Goal: Task Accomplishment & Management: Manage account settings

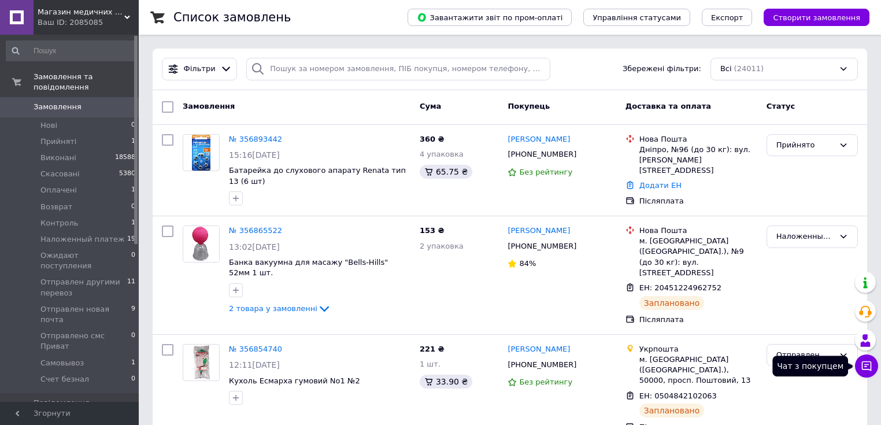
click at [869, 362] on icon at bounding box center [867, 366] width 10 height 10
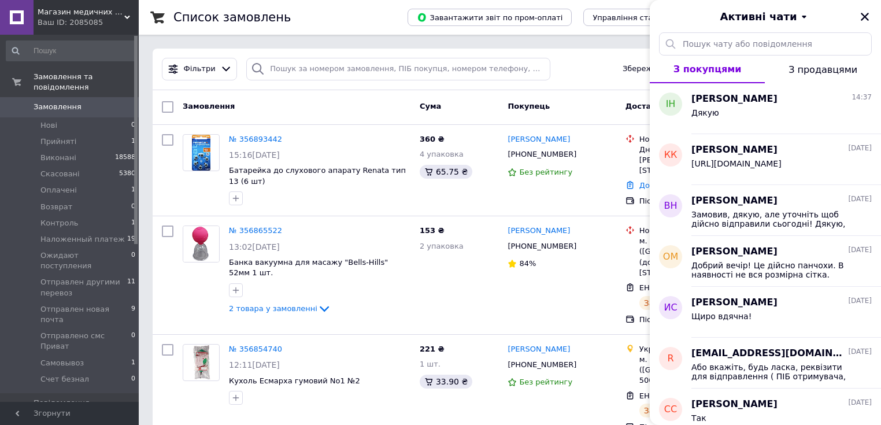
click at [872, 10] on div "Активні чати" at bounding box center [765, 16] width 231 height 32
click at [725, 116] on div "Дякую" at bounding box center [781, 115] width 180 height 18
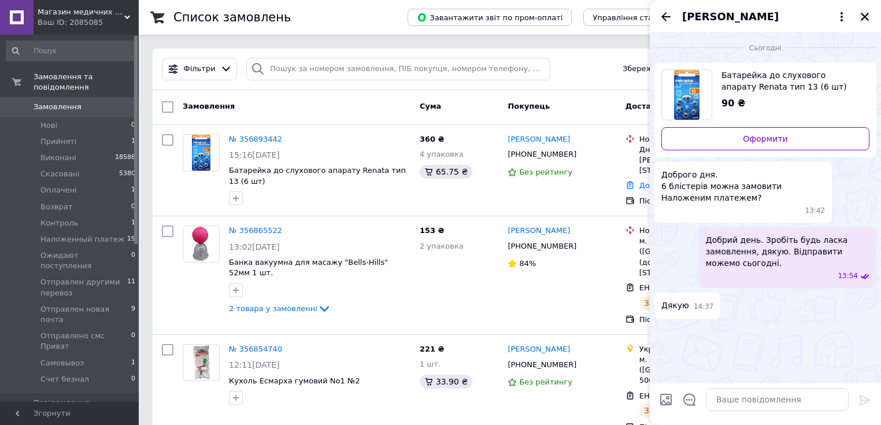
click at [861, 13] on icon "Закрити" at bounding box center [864, 17] width 8 height 8
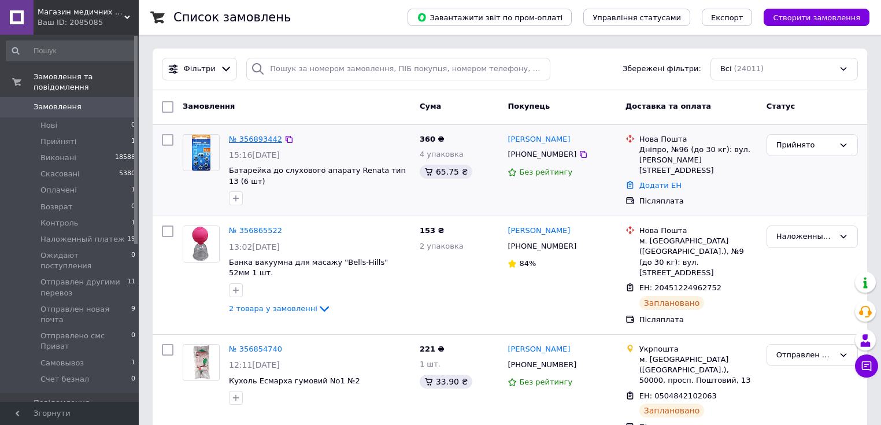
click at [254, 138] on link "№ 356893442" at bounding box center [255, 139] width 53 height 9
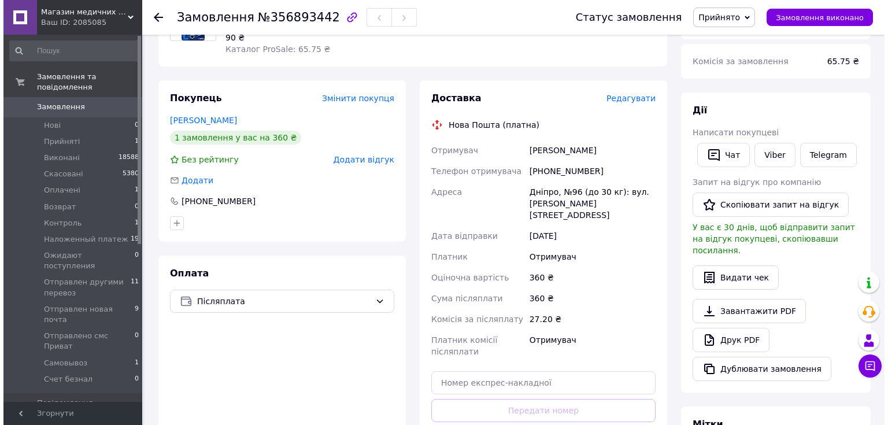
scroll to position [92, 0]
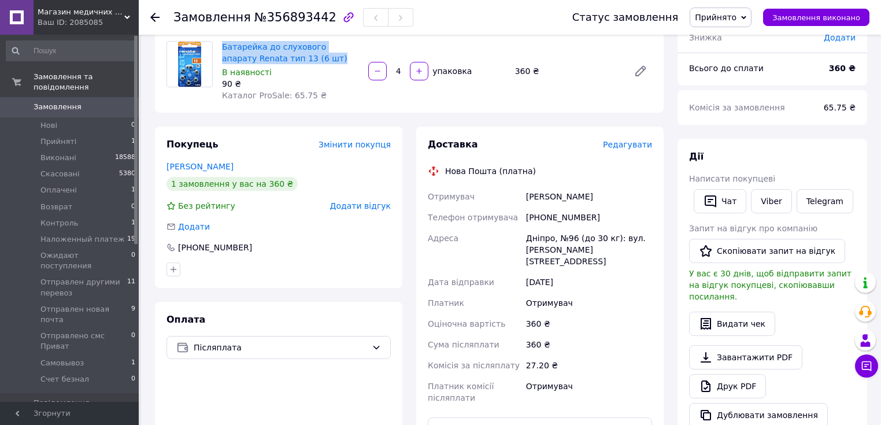
drag, startPoint x: 299, startPoint y: 58, endPoint x: 220, endPoint y: 51, distance: 78.9
click at [220, 51] on div "Батарейка до слухового апарату Renata тип 13 (6 шт) В наявності 90 ₴ Каталог Pr…" at bounding box center [290, 71] width 146 height 65
drag, startPoint x: 227, startPoint y: 51, endPoint x: 233, endPoint y: 53, distance: 7.1
copy link "Батарейка до слухового апарату Renata тип 13 (6 шт)"
click at [765, 199] on link "Viber" at bounding box center [771, 201] width 40 height 24
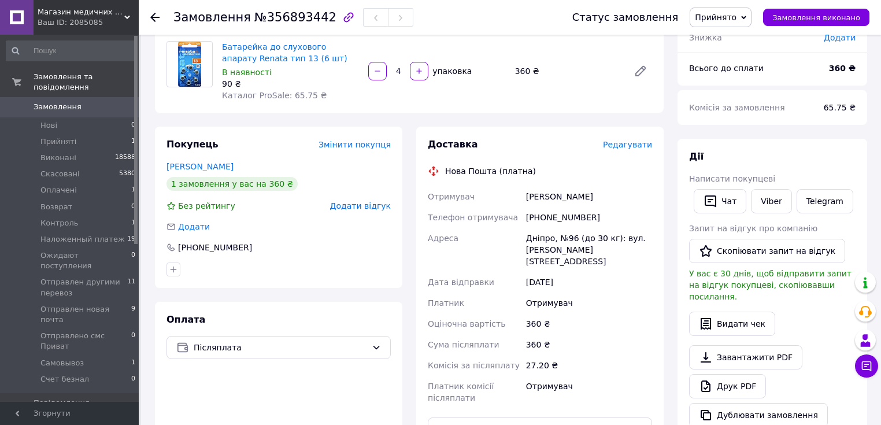
click at [294, 116] on div "Замовлення з додатку 12.08.2025 | 15:16 Товари в замовленні (1) Додати товар Ба…" at bounding box center [409, 337] width 522 height 762
click at [740, 374] on link "Друк PDF" at bounding box center [727, 386] width 77 height 24
click at [729, 374] on link "Друк PDF" at bounding box center [727, 386] width 77 height 24
click at [626, 143] on span "Редагувати" at bounding box center [627, 144] width 49 height 9
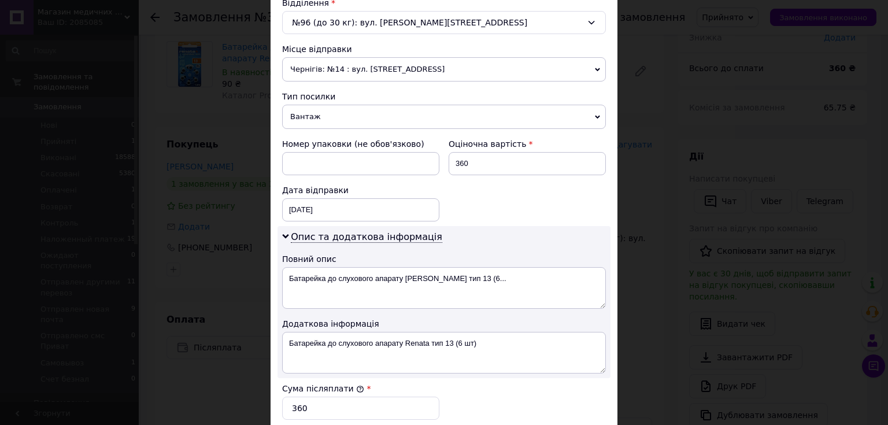
scroll to position [509, 0]
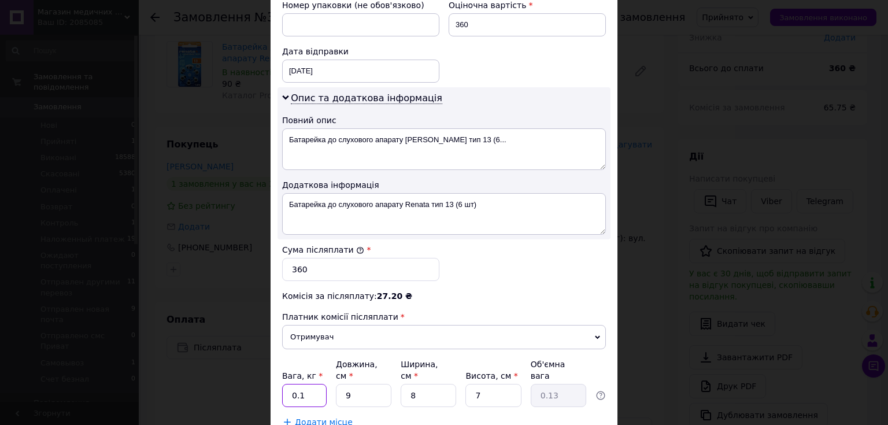
click at [317, 384] on input "0.1" at bounding box center [304, 395] width 44 height 23
type input "0"
type input "1"
click at [354, 384] on input "9" at bounding box center [363, 395] width 55 height 23
type input "2"
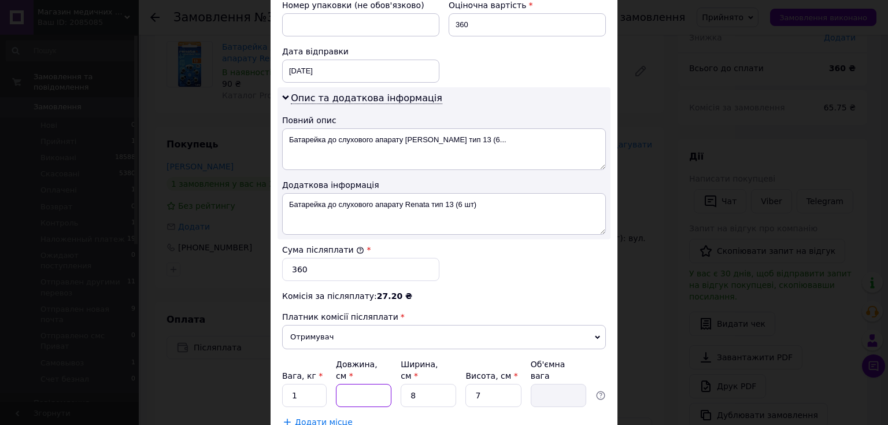
type input "0.1"
type input "20"
type input "0.28"
type input "20"
click at [430, 384] on input "8" at bounding box center [427, 395] width 55 height 23
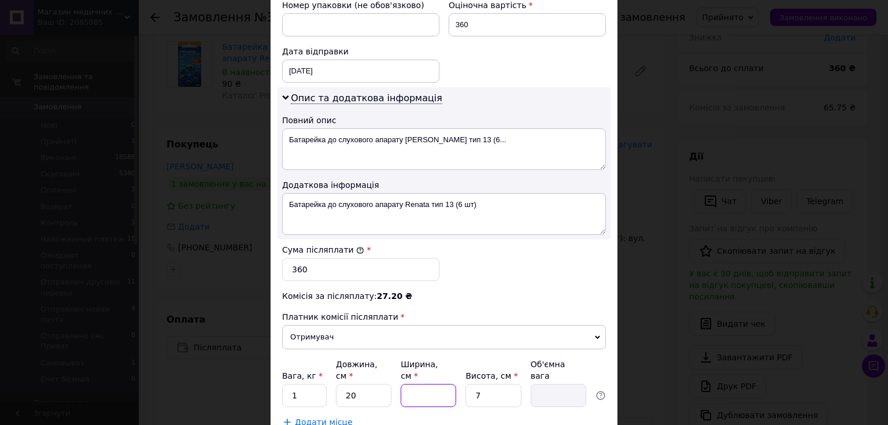
type input "2"
type input "0.1"
type input "20"
type input "0.7"
type input "20"
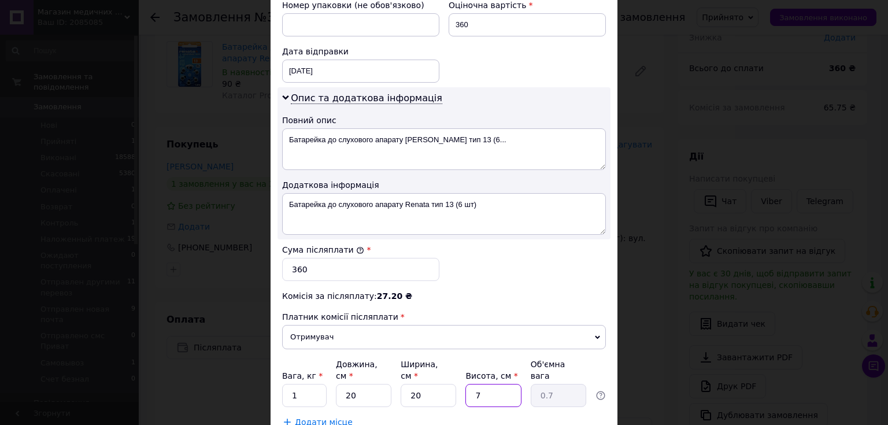
click at [494, 384] on input "7" at bounding box center [492, 395] width 55 height 23
type input "1"
type input "0.1"
type input "10"
type input "1"
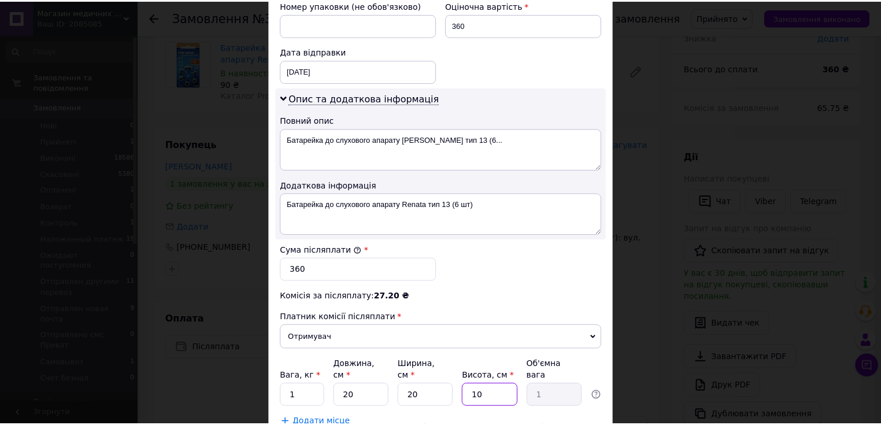
scroll to position [583, 0]
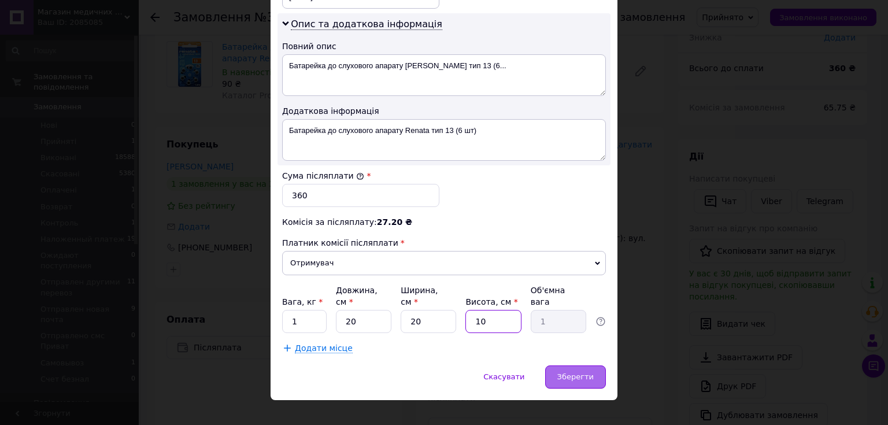
type input "10"
click at [565, 372] on span "Зберегти" at bounding box center [575, 376] width 36 height 9
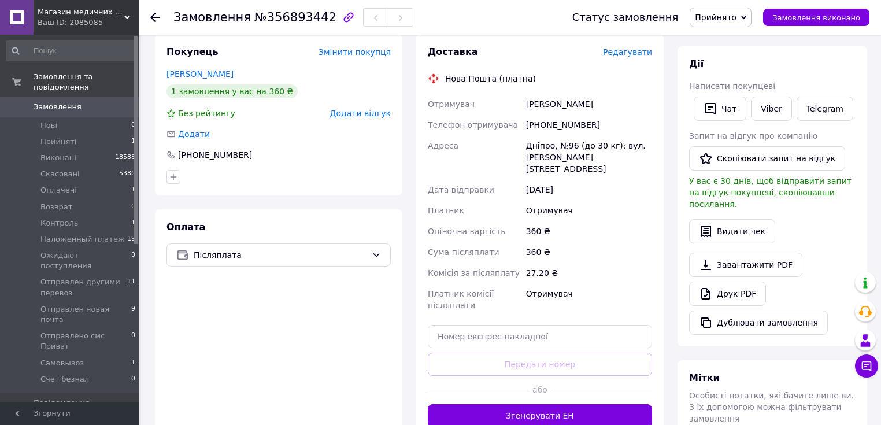
scroll to position [231, 0]
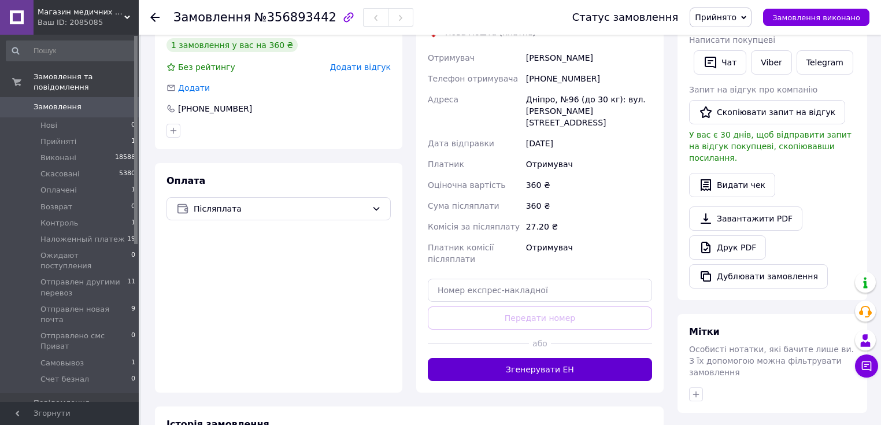
click at [550, 358] on button "Згенерувати ЕН" at bounding box center [540, 369] width 224 height 23
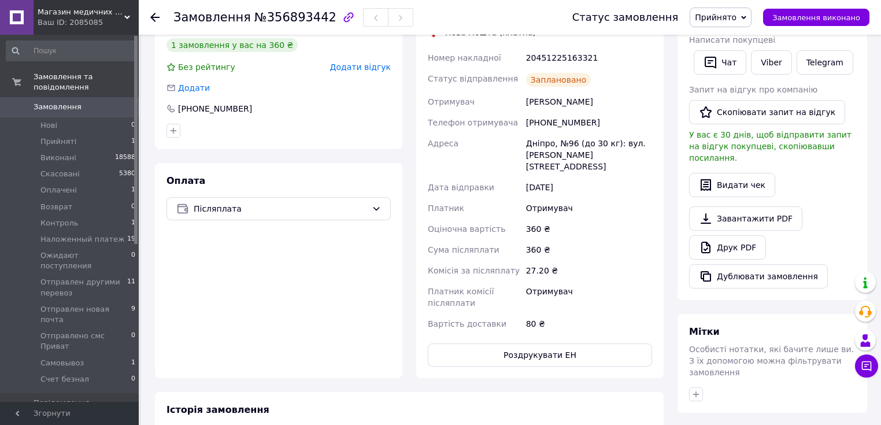
scroll to position [92, 0]
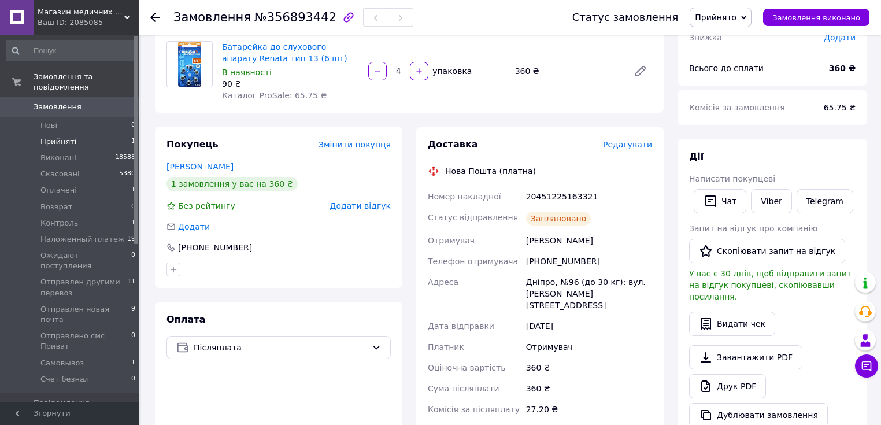
click at [113, 133] on li "Прийняті 1" at bounding box center [71, 141] width 142 height 16
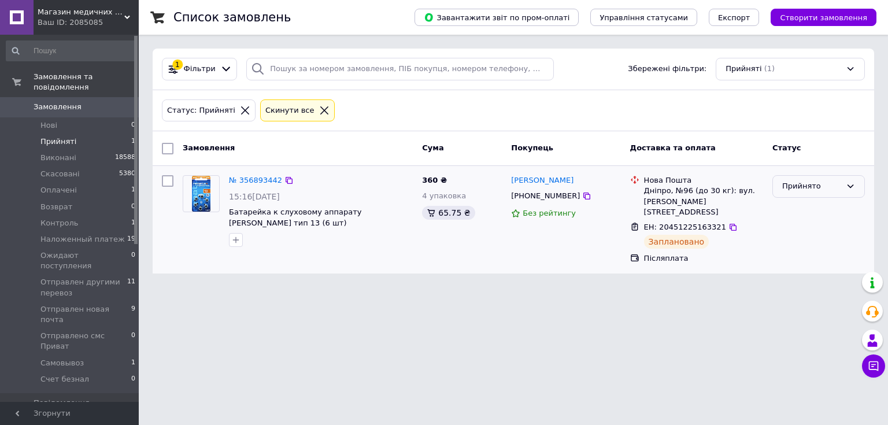
drag, startPoint x: 788, startPoint y: 180, endPoint x: 796, endPoint y: 188, distance: 11.0
click at [788, 180] on div "Прийнято" at bounding box center [811, 186] width 59 height 12
click at [800, 226] on li "Наложенный платеж" at bounding box center [818, 229] width 91 height 33
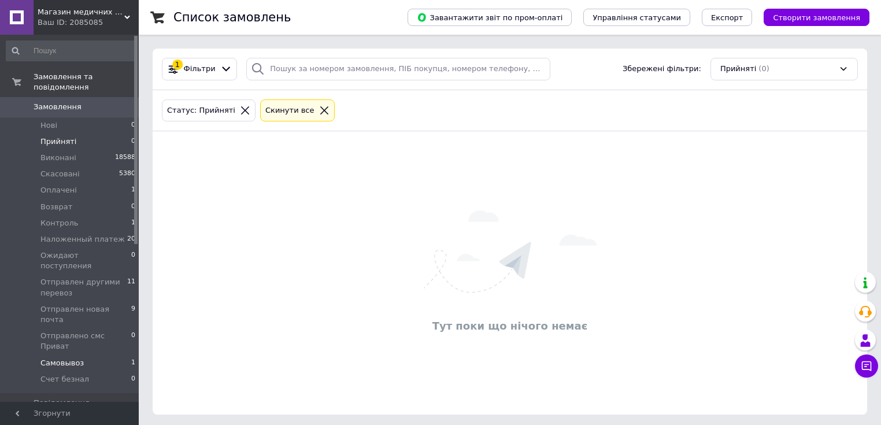
click at [79, 358] on span "Самовывоз" at bounding box center [61, 363] width 43 height 10
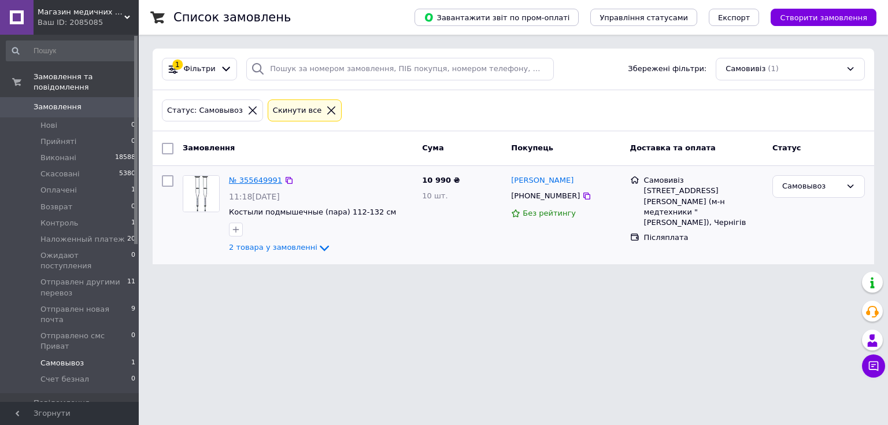
click at [263, 179] on link "№ 355649991" at bounding box center [255, 180] width 53 height 9
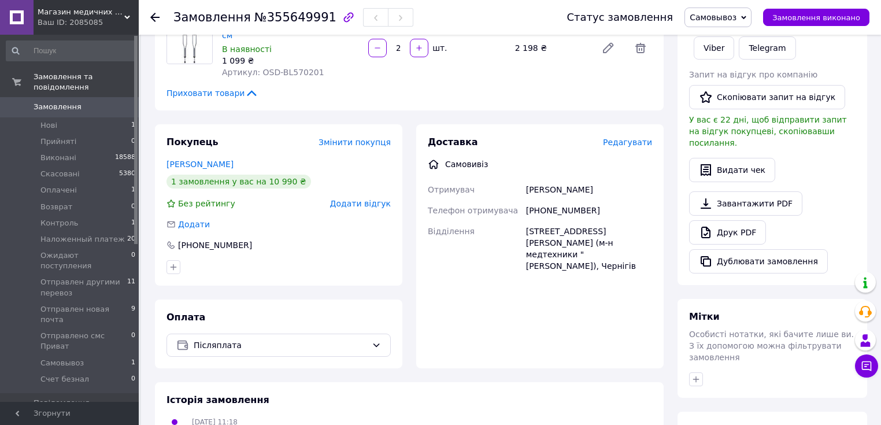
scroll to position [314, 0]
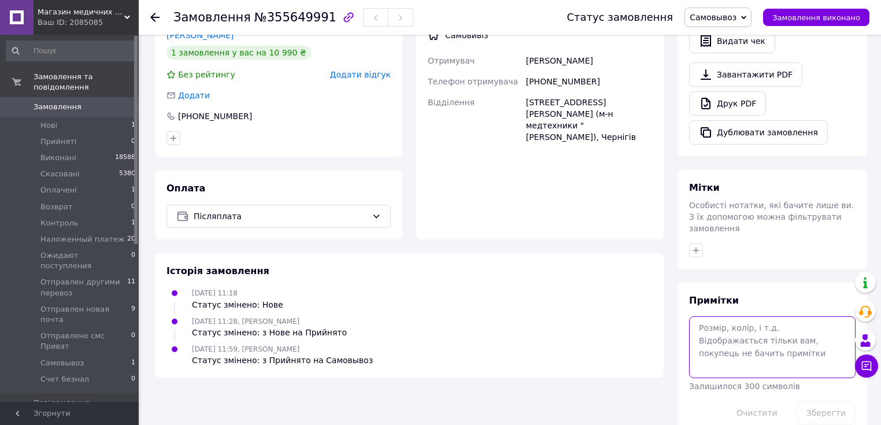
click at [744, 316] on textarea at bounding box center [772, 346] width 166 height 61
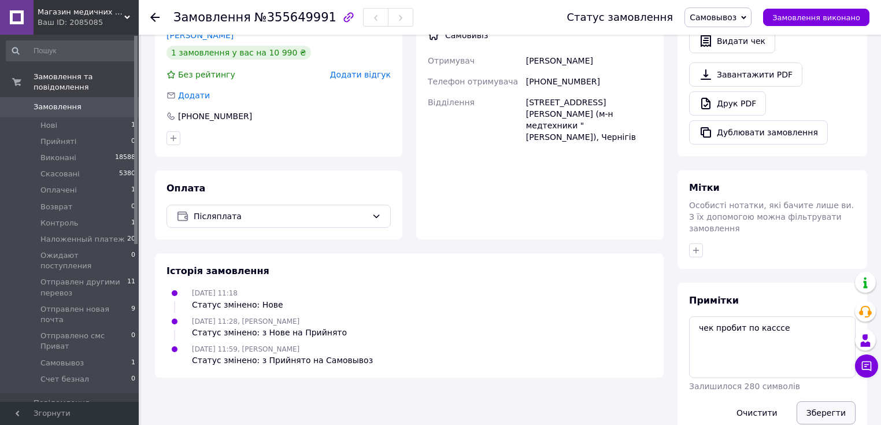
click at [825, 401] on button "Зберегти" at bounding box center [825, 412] width 59 height 23
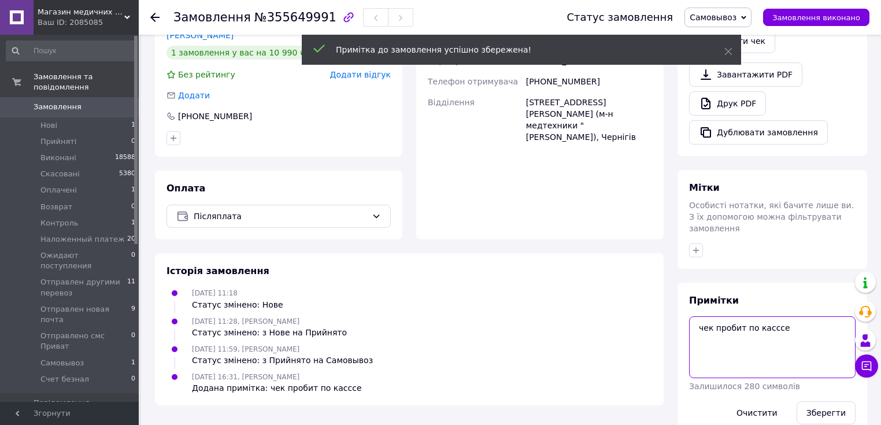
click at [792, 316] on textarea "чек пробит по касссе" at bounding box center [772, 346] width 166 height 61
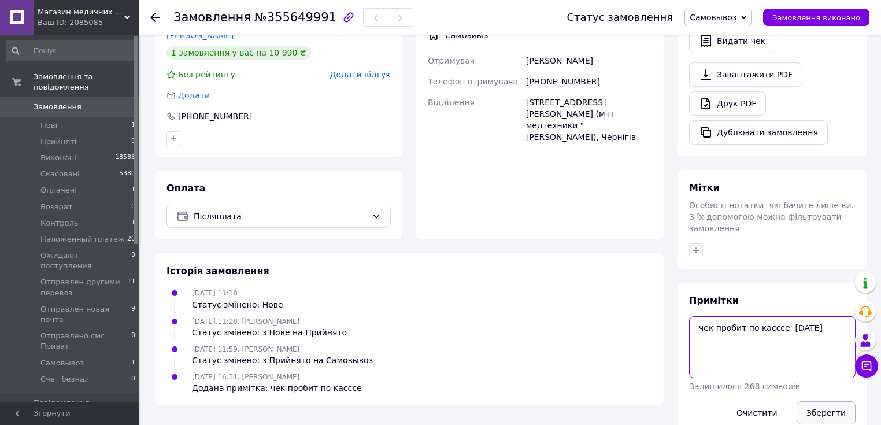
type textarea "чек пробит по касссе [DATE]"
click at [819, 401] on button "Зберегти" at bounding box center [825, 412] width 59 height 23
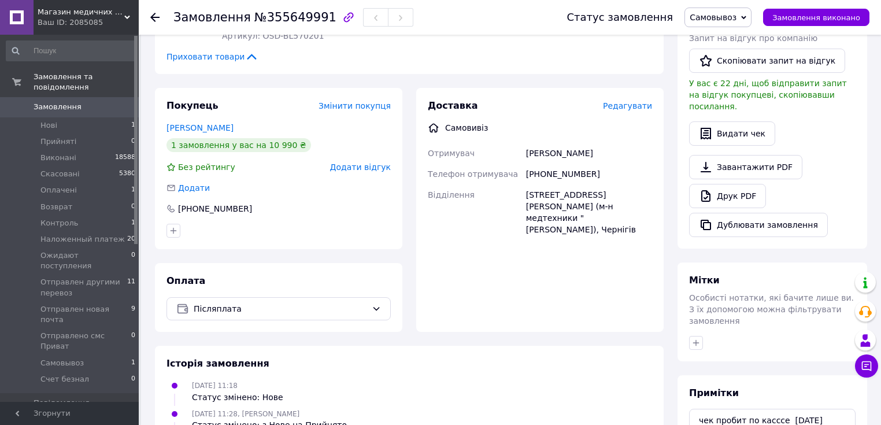
scroll to position [175, 0]
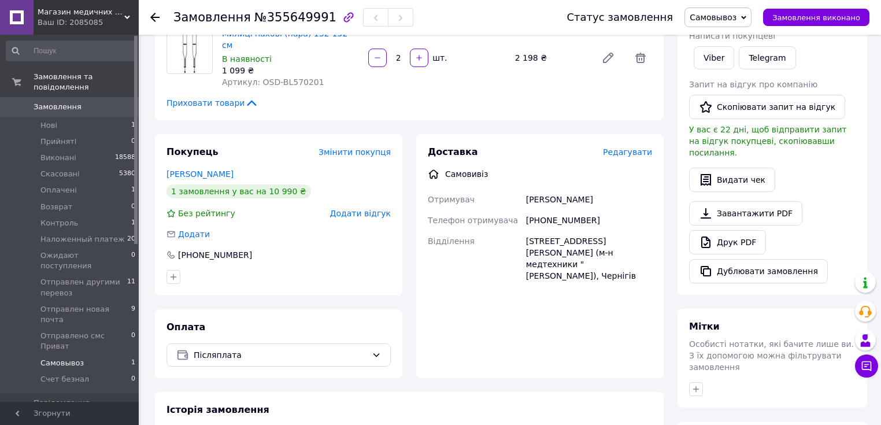
click at [108, 355] on li "Самовывоз 1" at bounding box center [71, 363] width 142 height 16
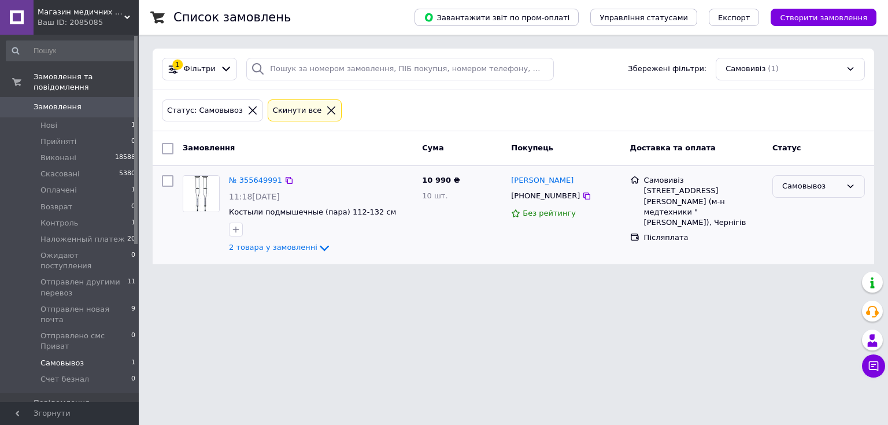
click at [809, 186] on div "Самовывоз" at bounding box center [811, 186] width 59 height 12
click at [813, 227] on li "Виконано" at bounding box center [818, 231] width 91 height 21
